Goal: Find contact information: Find contact information

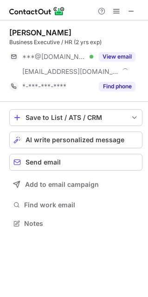
scroll to position [217, 148]
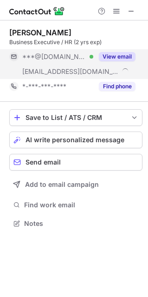
click at [114, 58] on button "View email" at bounding box center [117, 56] width 37 height 9
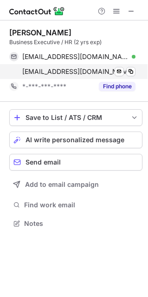
click at [136, 72] on div "[EMAIL_ADDRESS][DOMAIN_NAME] Send email Copy" at bounding box center [72, 71] width 126 height 15
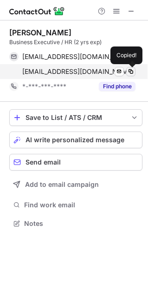
click at [133, 69] on span at bounding box center [130, 71] width 7 height 7
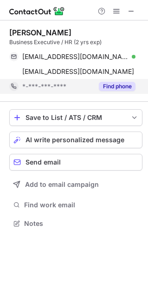
click at [125, 83] on button "Find phone" at bounding box center [117, 86] width 37 height 9
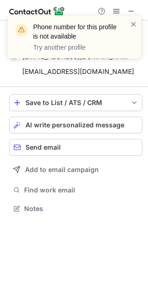
scroll to position [202, 148]
